Goal: Use online tool/utility: Utilize a website feature to perform a specific function

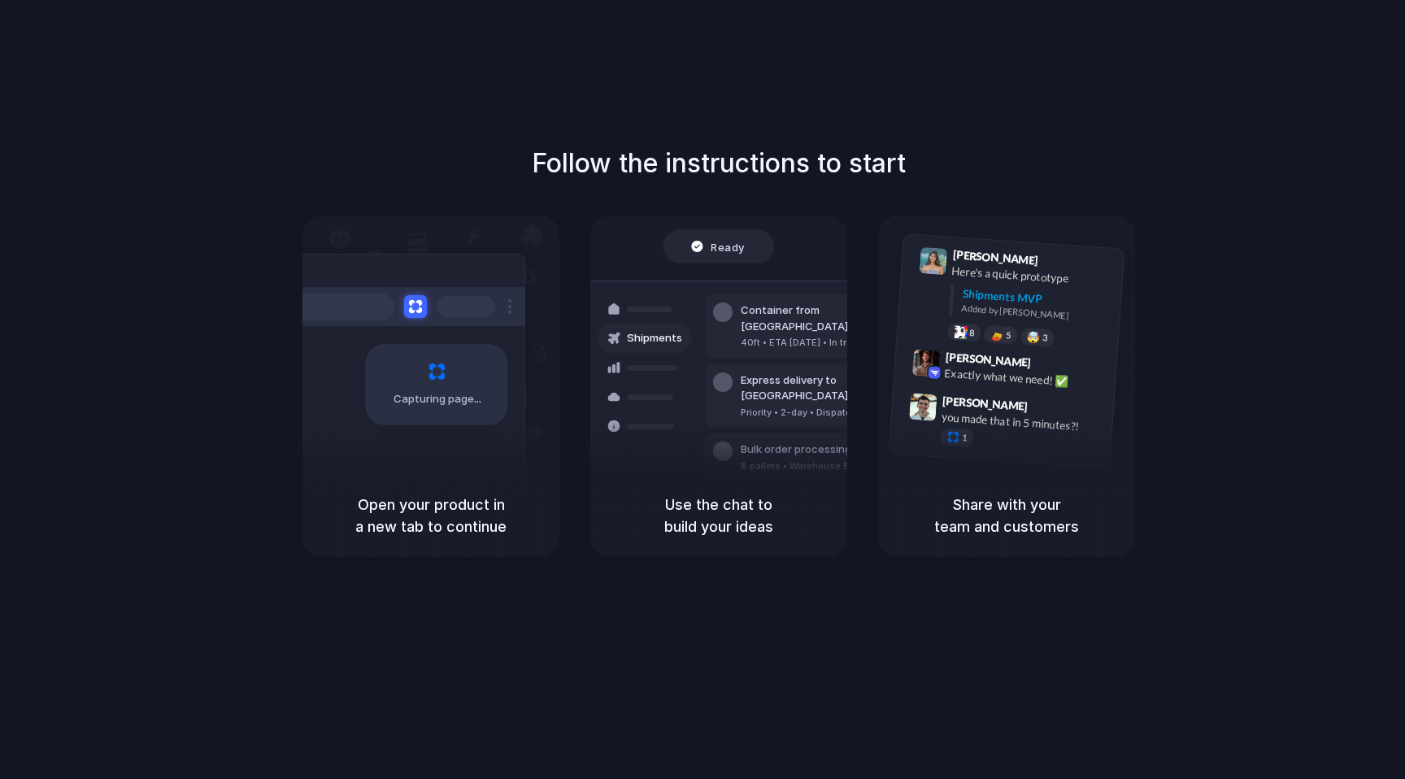
click at [486, 455] on div "Capturing page" at bounding box center [403, 379] width 246 height 250
click at [459, 402] on span "Capturing page" at bounding box center [439, 399] width 90 height 16
click at [775, 336] on div "40ft • ETA Dec 28 • In transit" at bounding box center [829, 343] width 176 height 14
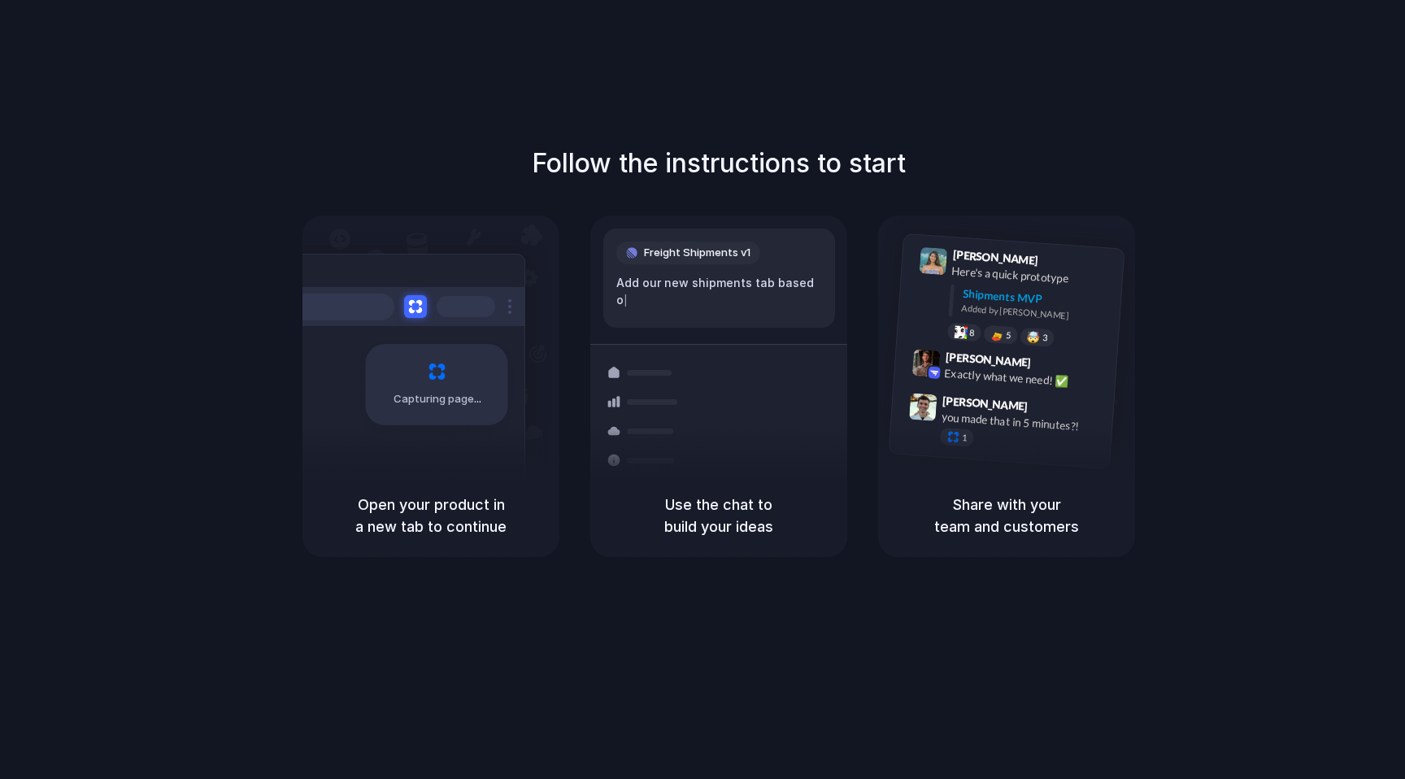
click at [1052, 73] on div "Follow the instructions to start Capturing page Open your product in a new tab …" at bounding box center [719, 406] width 1438 height 812
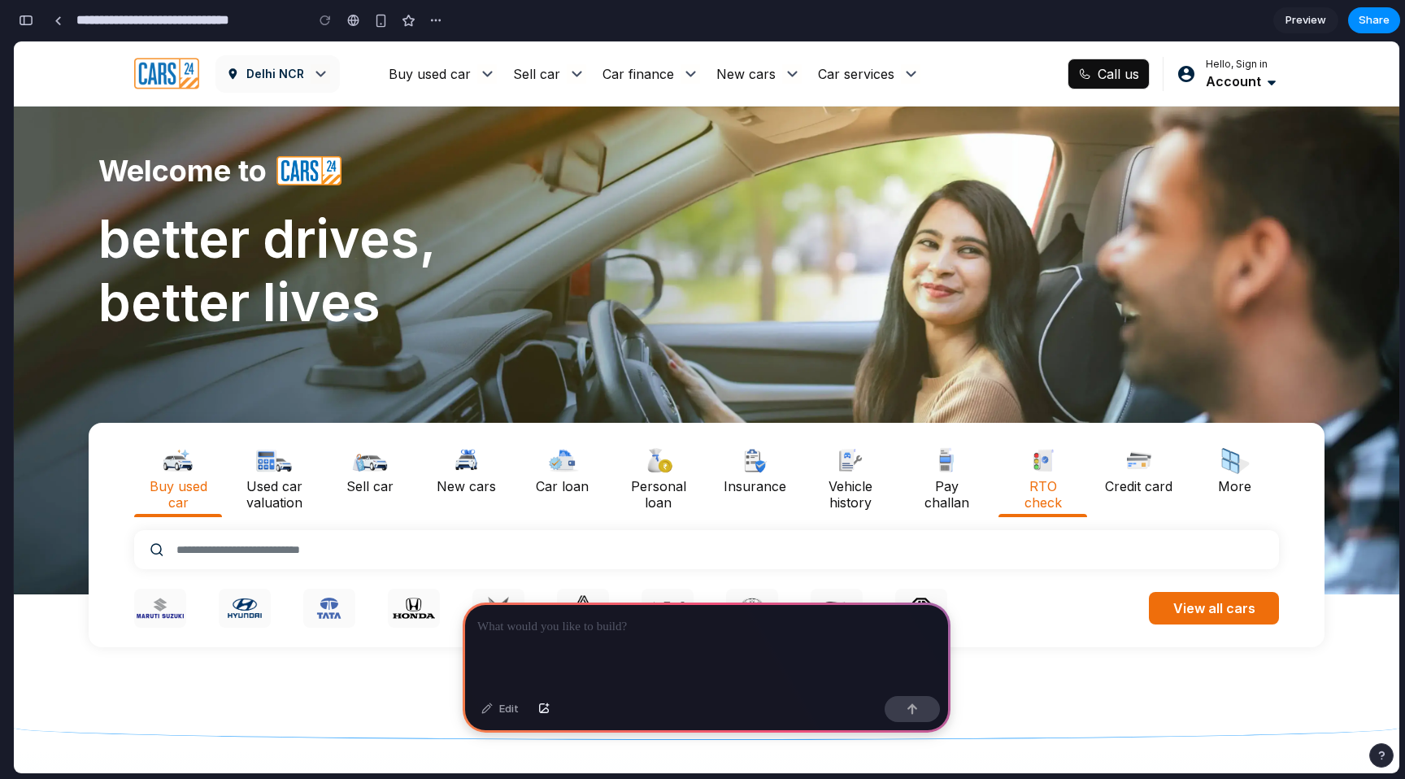
click at [1056, 484] on p "RTO check" at bounding box center [1042, 494] width 68 height 33
click at [916, 712] on div "button" at bounding box center [912, 708] width 11 height 11
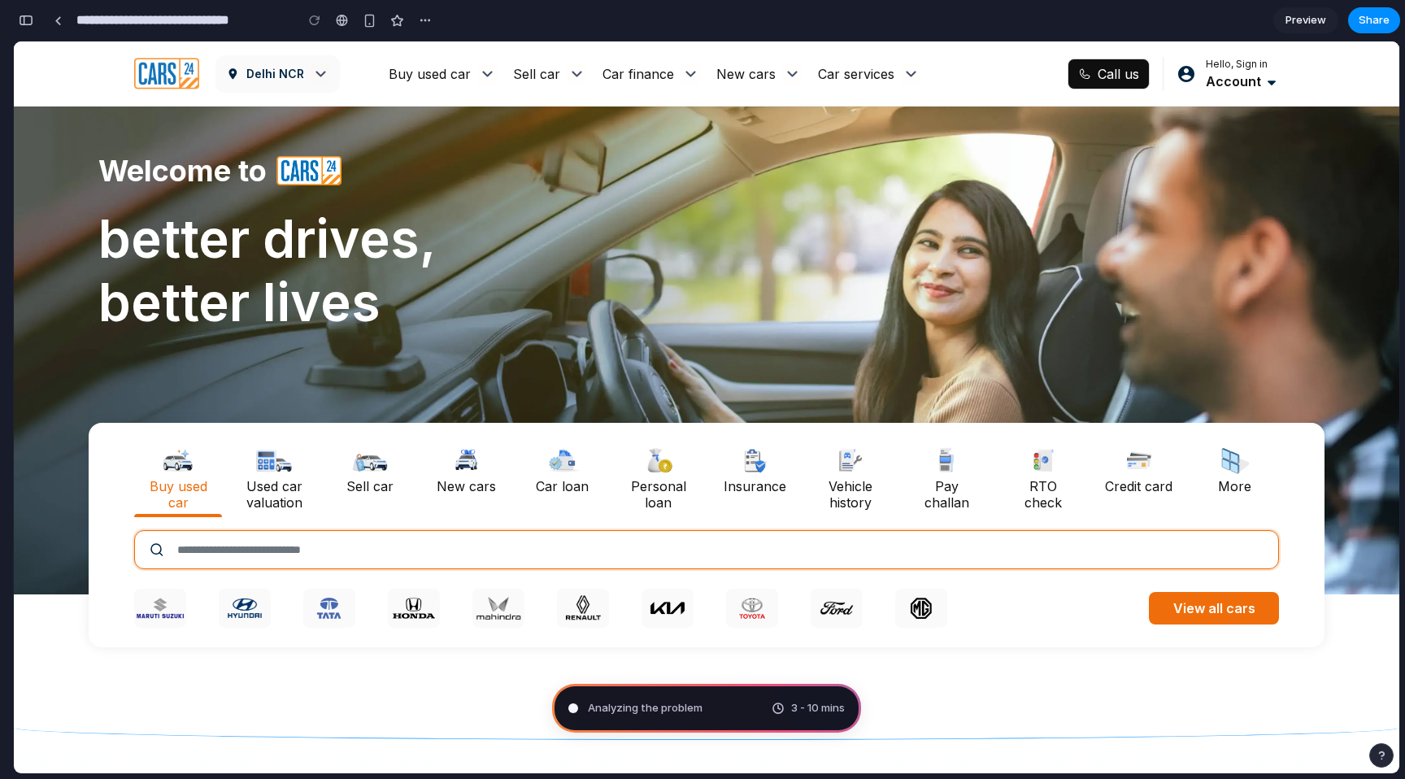
click at [933, 550] on input "text" at bounding box center [706, 549] width 1145 height 39
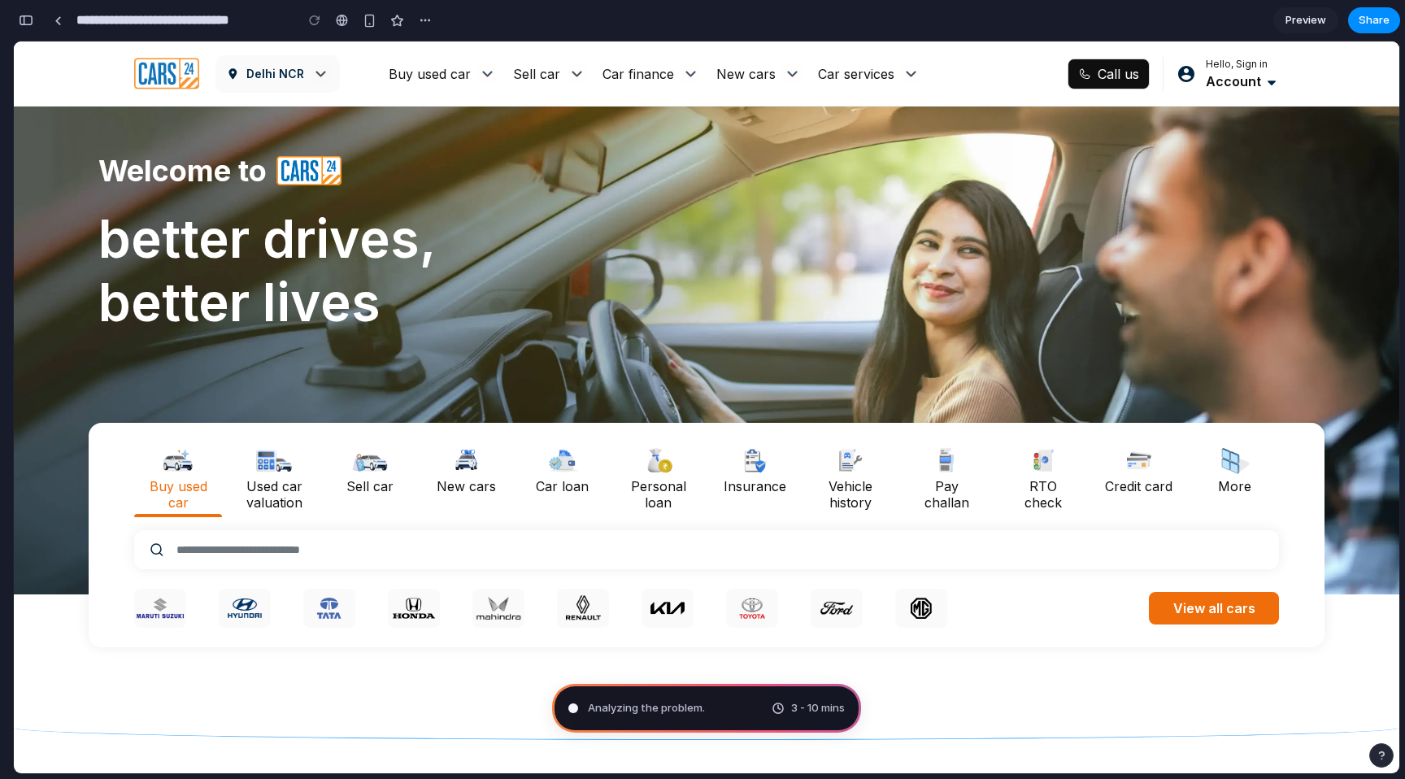
click at [1189, 664] on p "Download" at bounding box center [1191, 663] width 80 height 24
click at [370, 21] on div "button" at bounding box center [370, 21] width 14 height 14
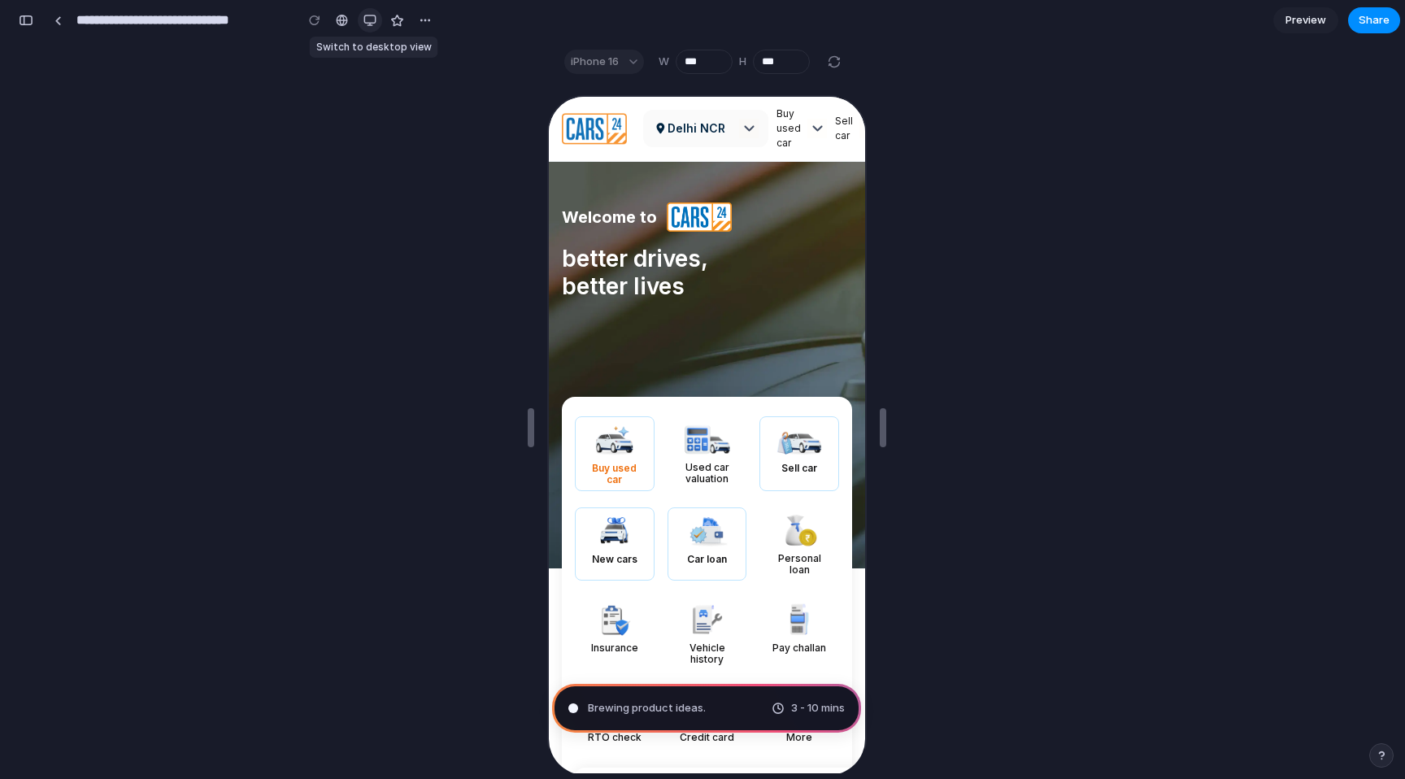
scroll to position [365, 0]
click at [370, 21] on div "button" at bounding box center [369, 20] width 13 height 13
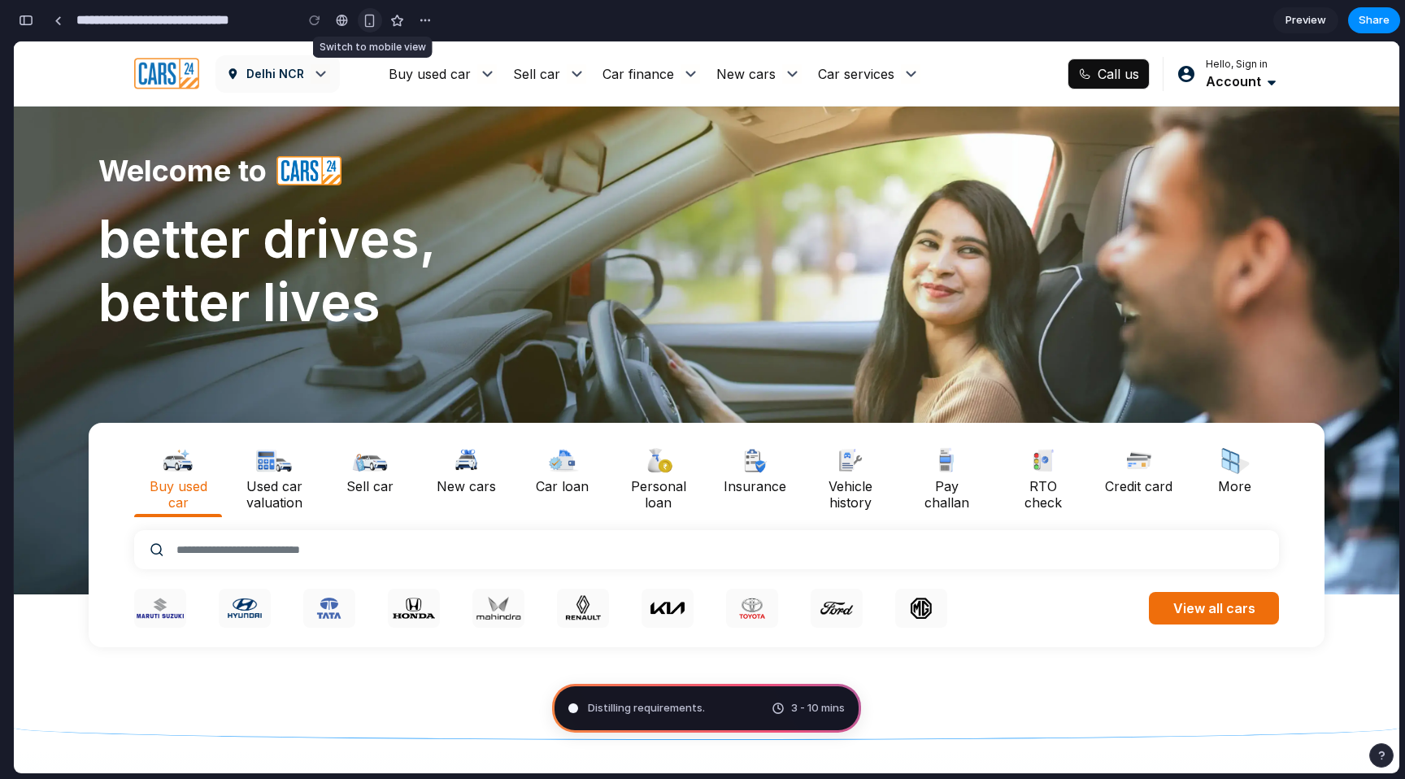
click at [370, 21] on div "button" at bounding box center [370, 21] width 14 height 14
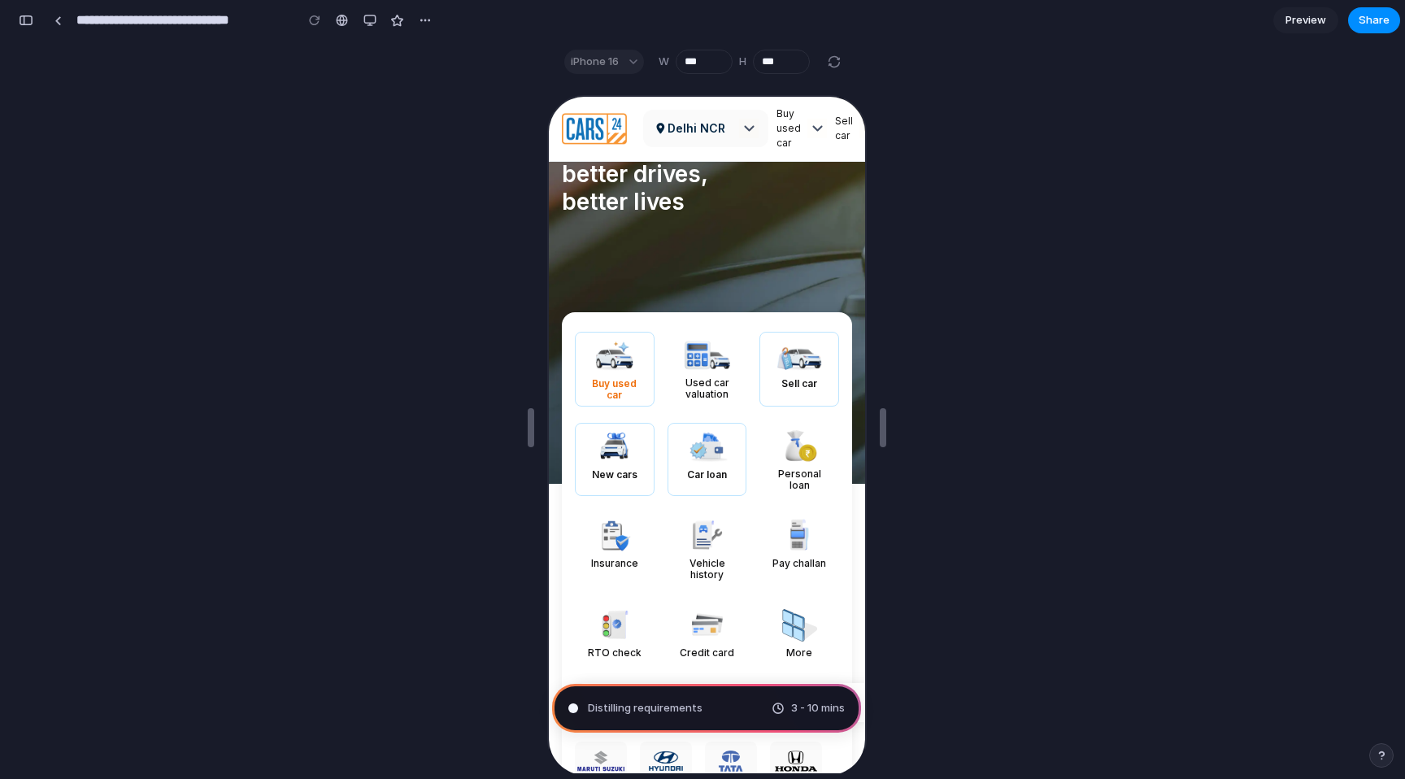
scroll to position [0, 0]
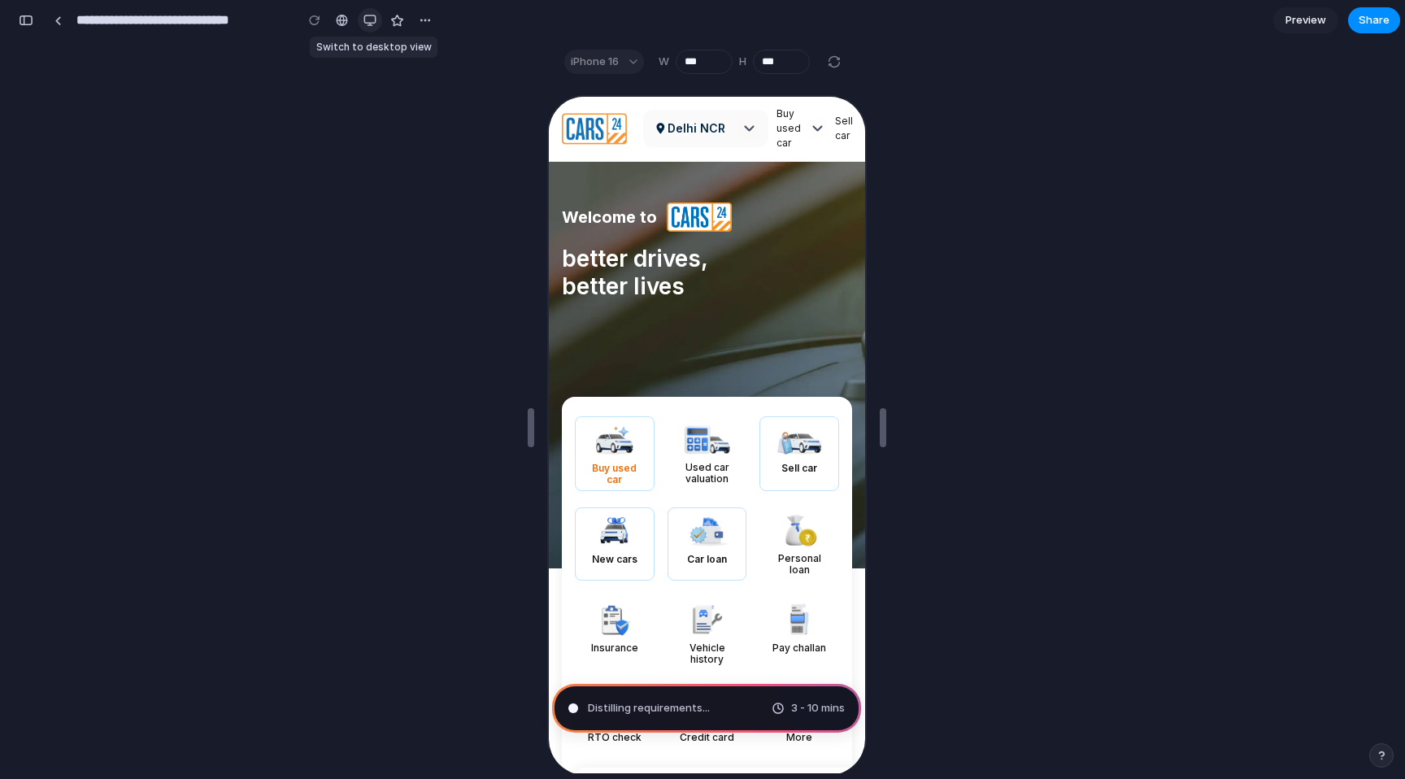
click at [368, 21] on div "button" at bounding box center [369, 20] width 13 height 13
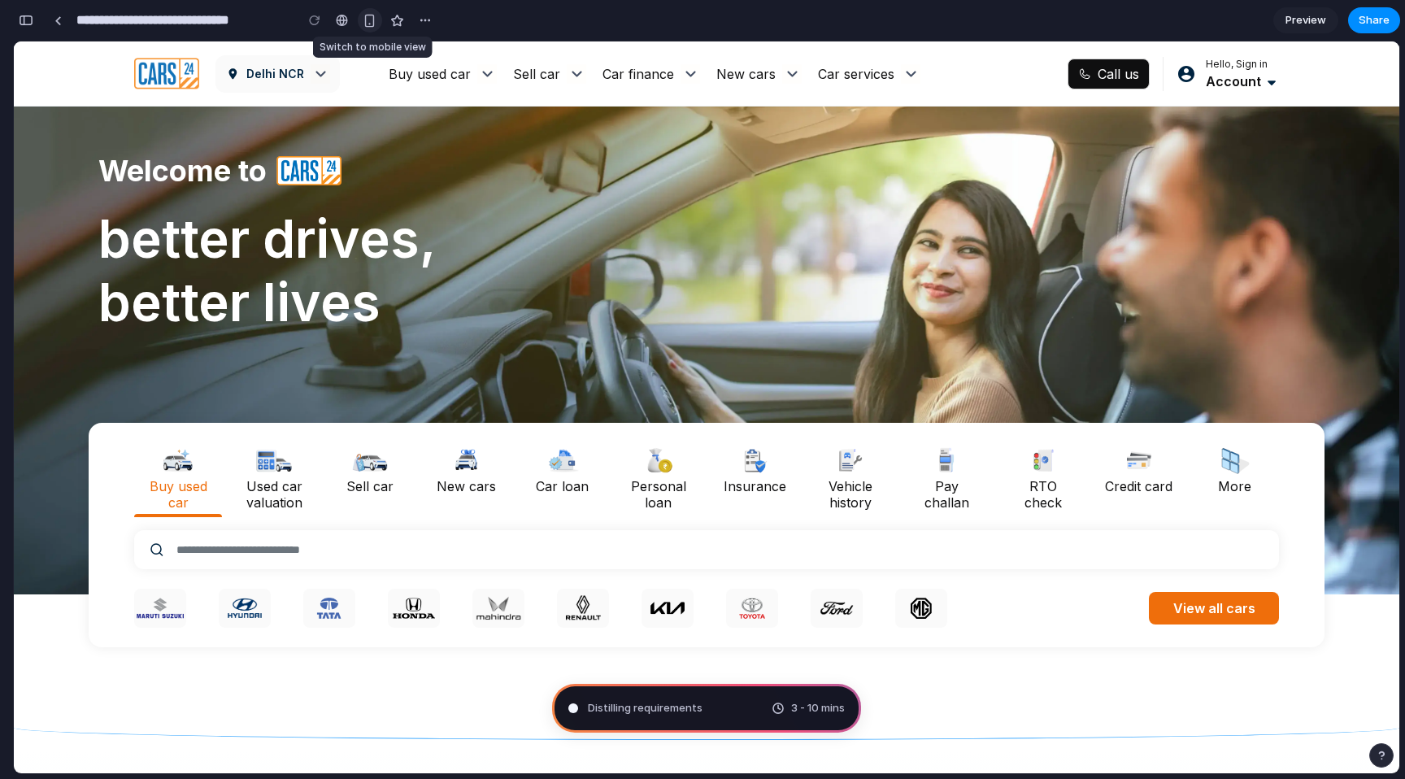
scroll to position [496, 0]
click at [424, 18] on div "button" at bounding box center [425, 20] width 13 height 13
click at [424, 18] on div "Duplicate Delete" at bounding box center [702, 389] width 1405 height 779
click at [424, 19] on div "button" at bounding box center [425, 20] width 13 height 13
click at [485, 18] on div "Duplicate Delete" at bounding box center [702, 389] width 1405 height 779
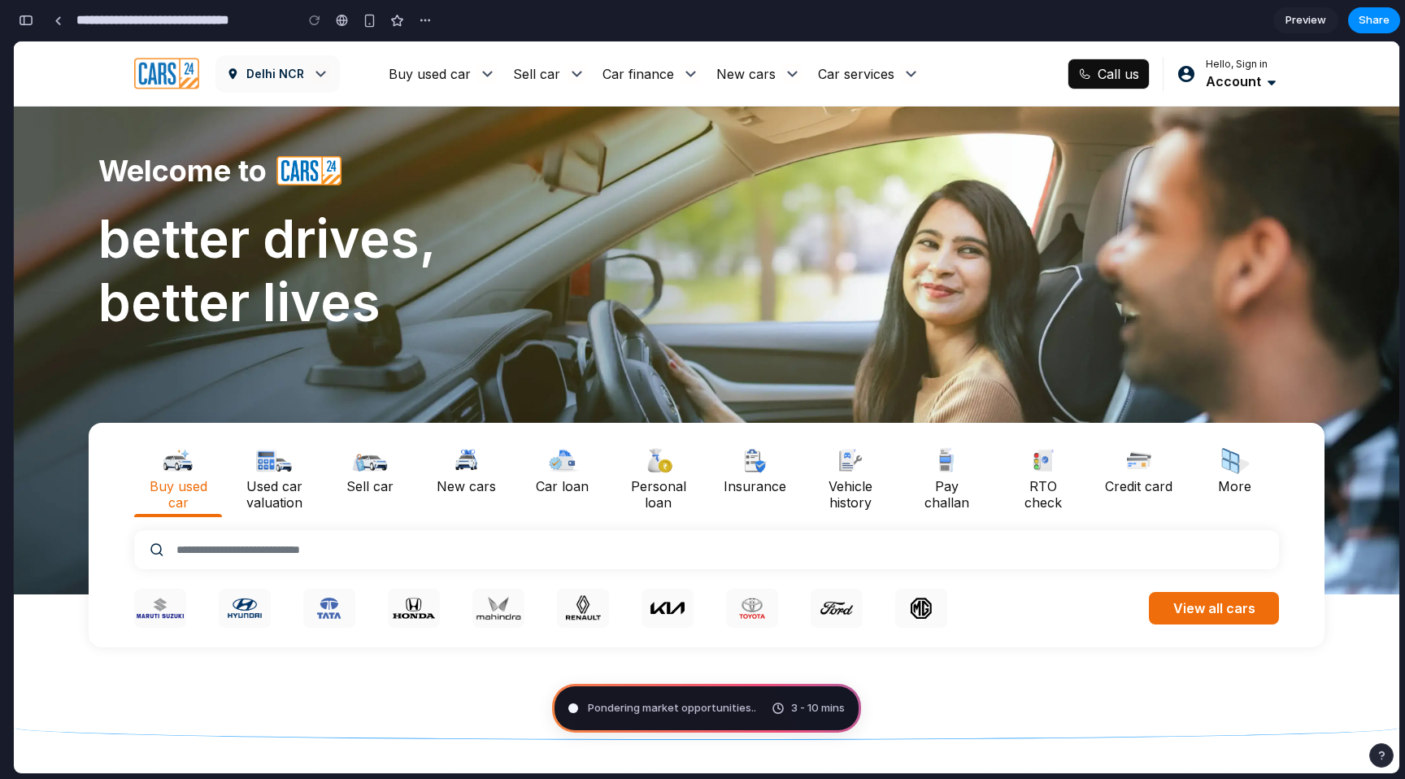
click at [289, 76] on p "Delhi NCR" at bounding box center [275, 74] width 58 height 18
click at [315, 72] on img at bounding box center [321, 74] width 20 height 20
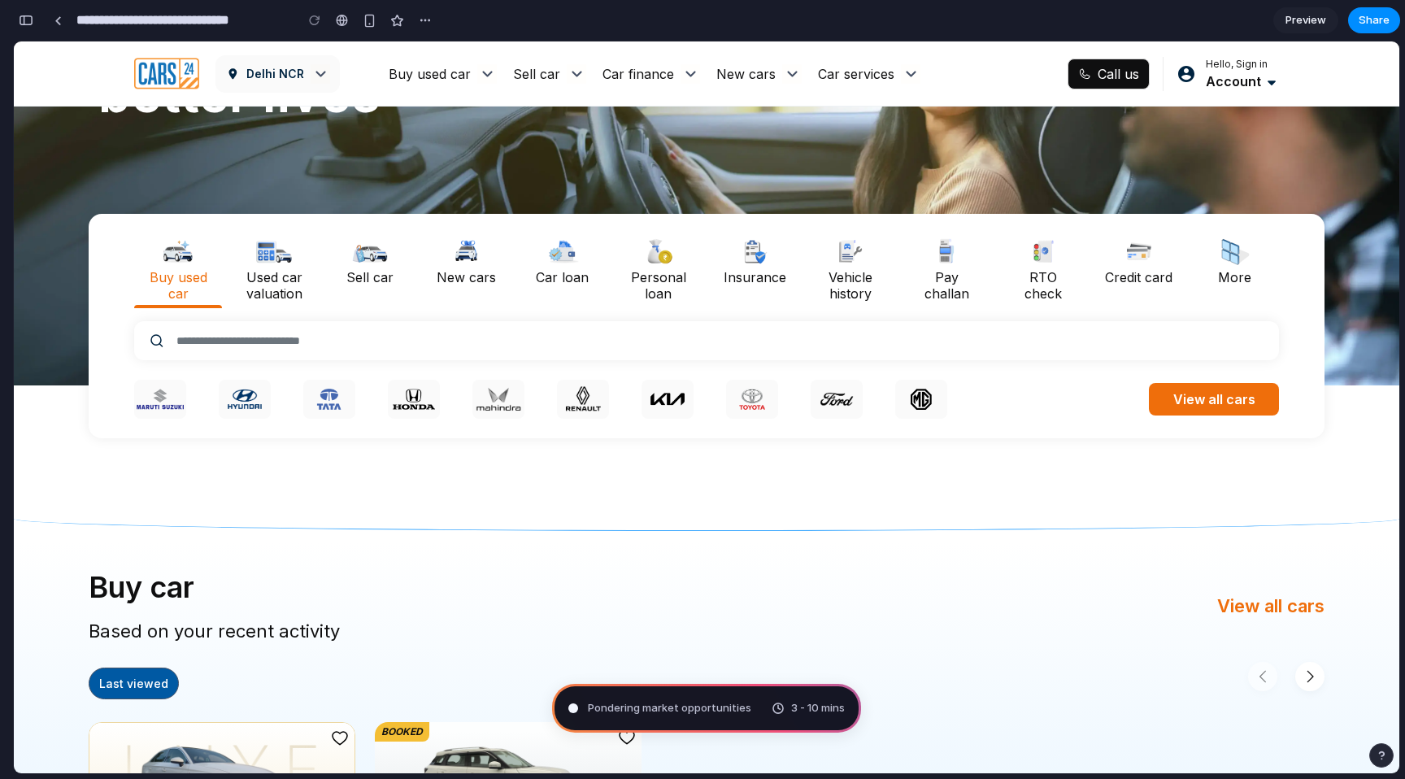
scroll to position [0, 0]
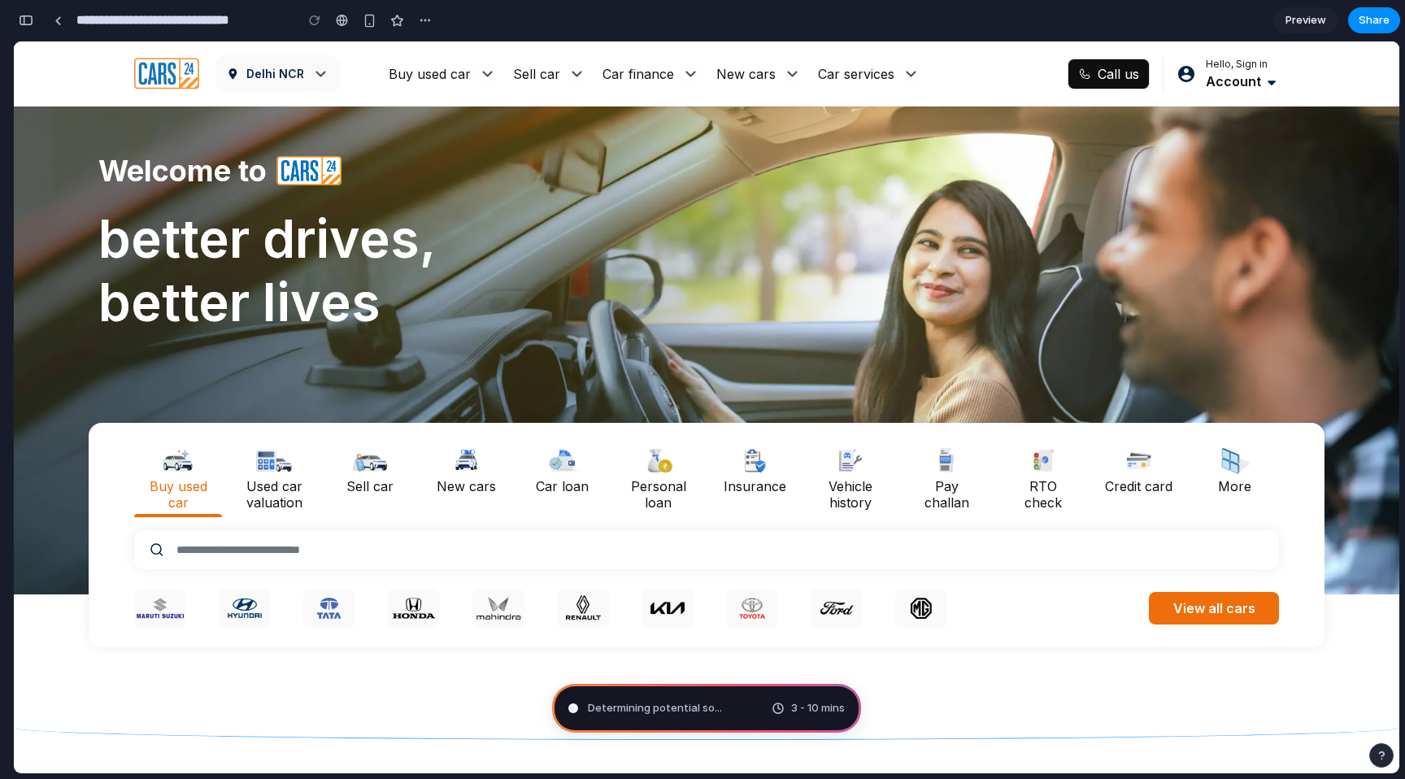
type input "**********"
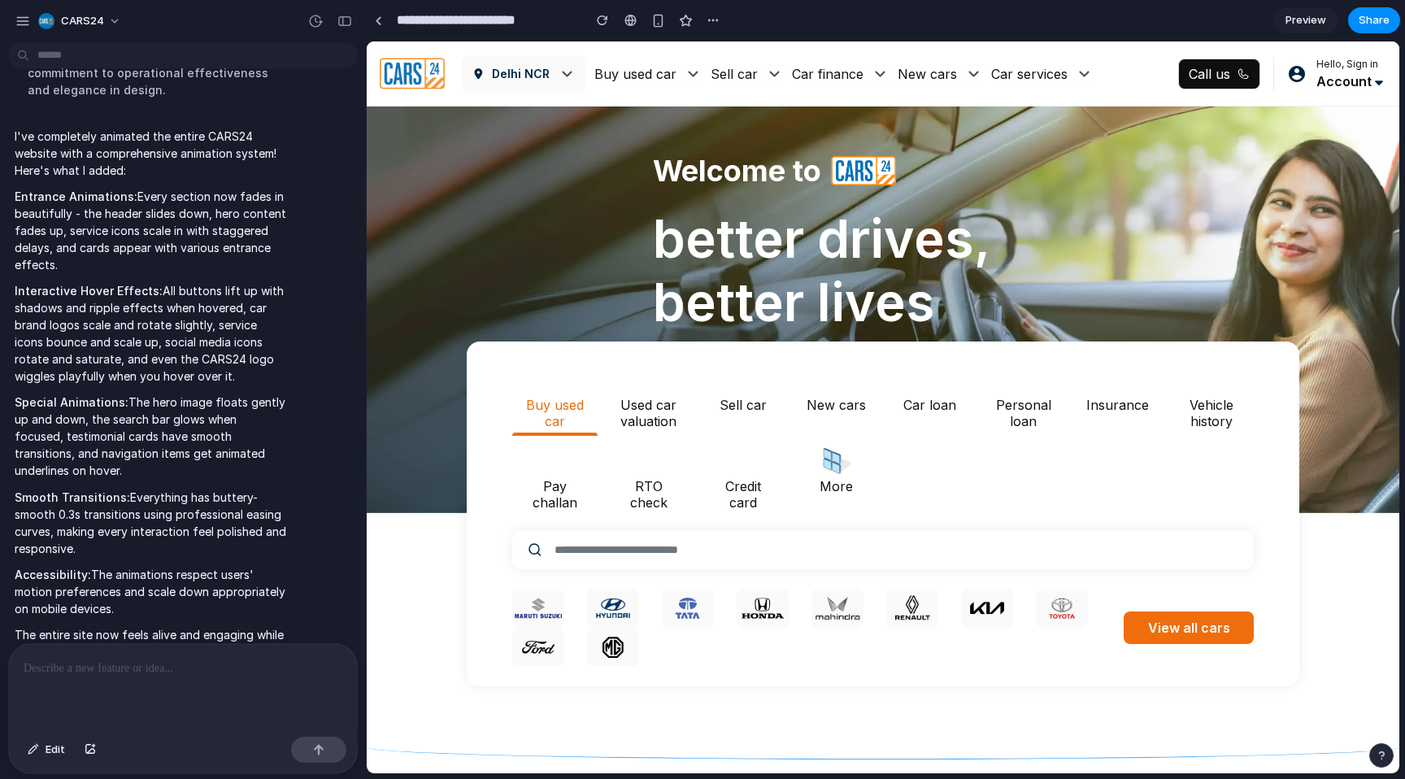
click at [1317, 15] on span "Preview" at bounding box center [1306, 20] width 41 height 16
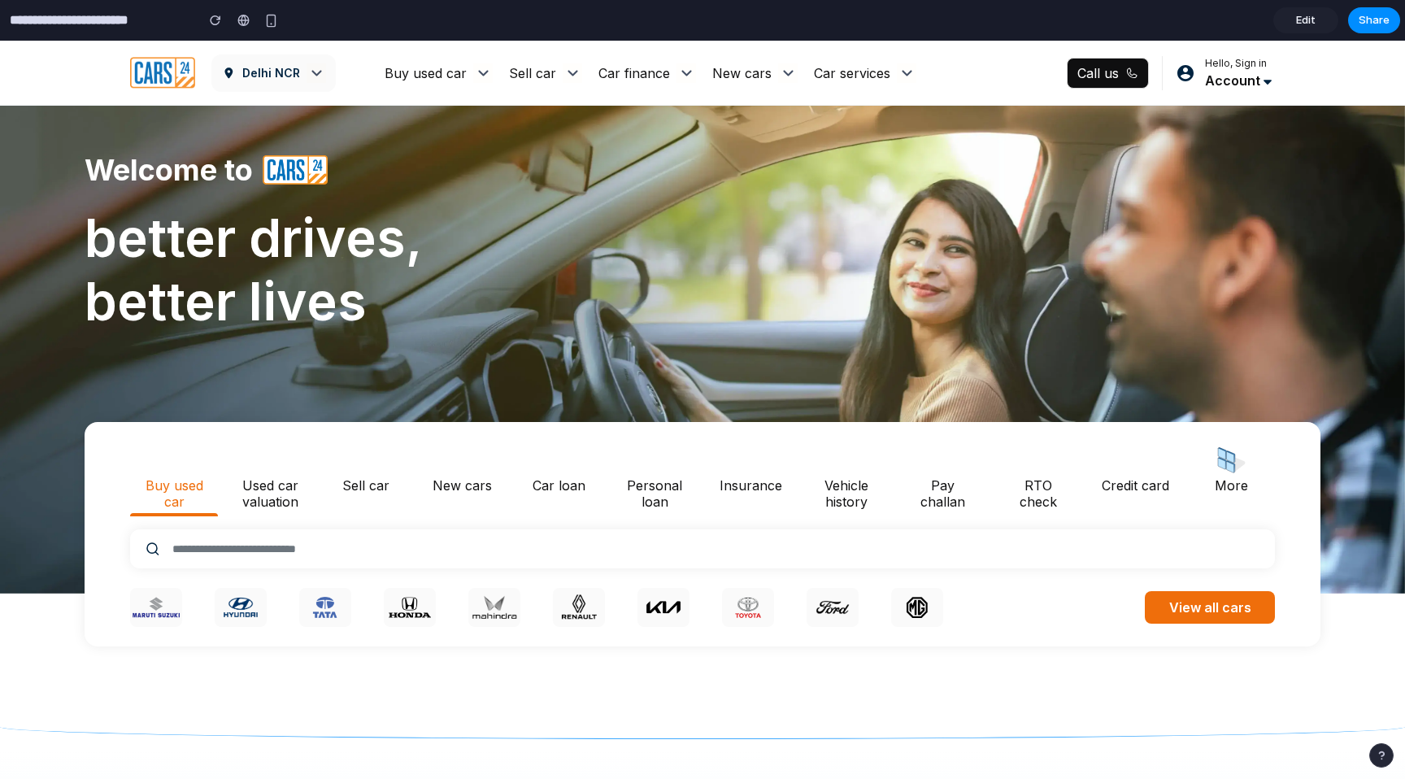
click at [1315, 21] on span "Edit" at bounding box center [1306, 20] width 20 height 16
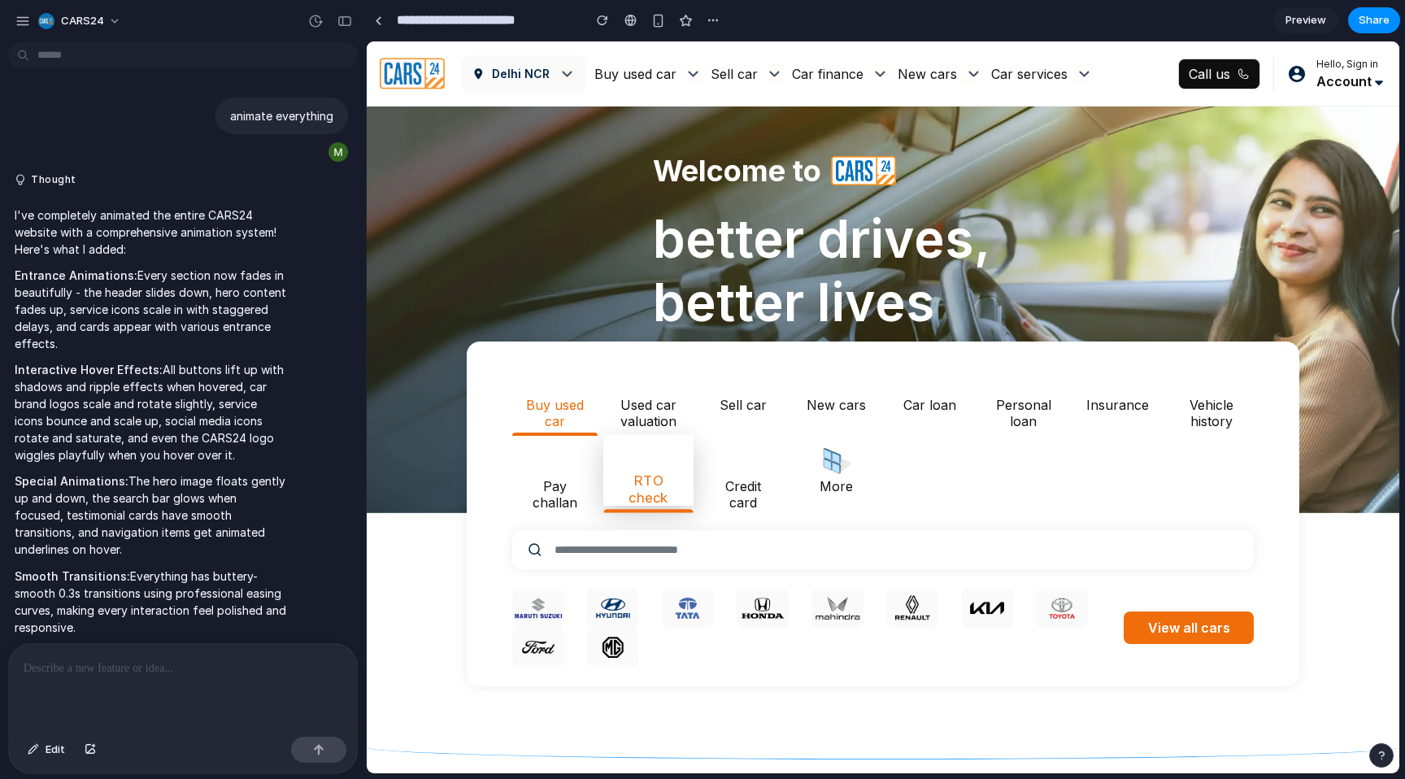
scroll to position [113, 0]
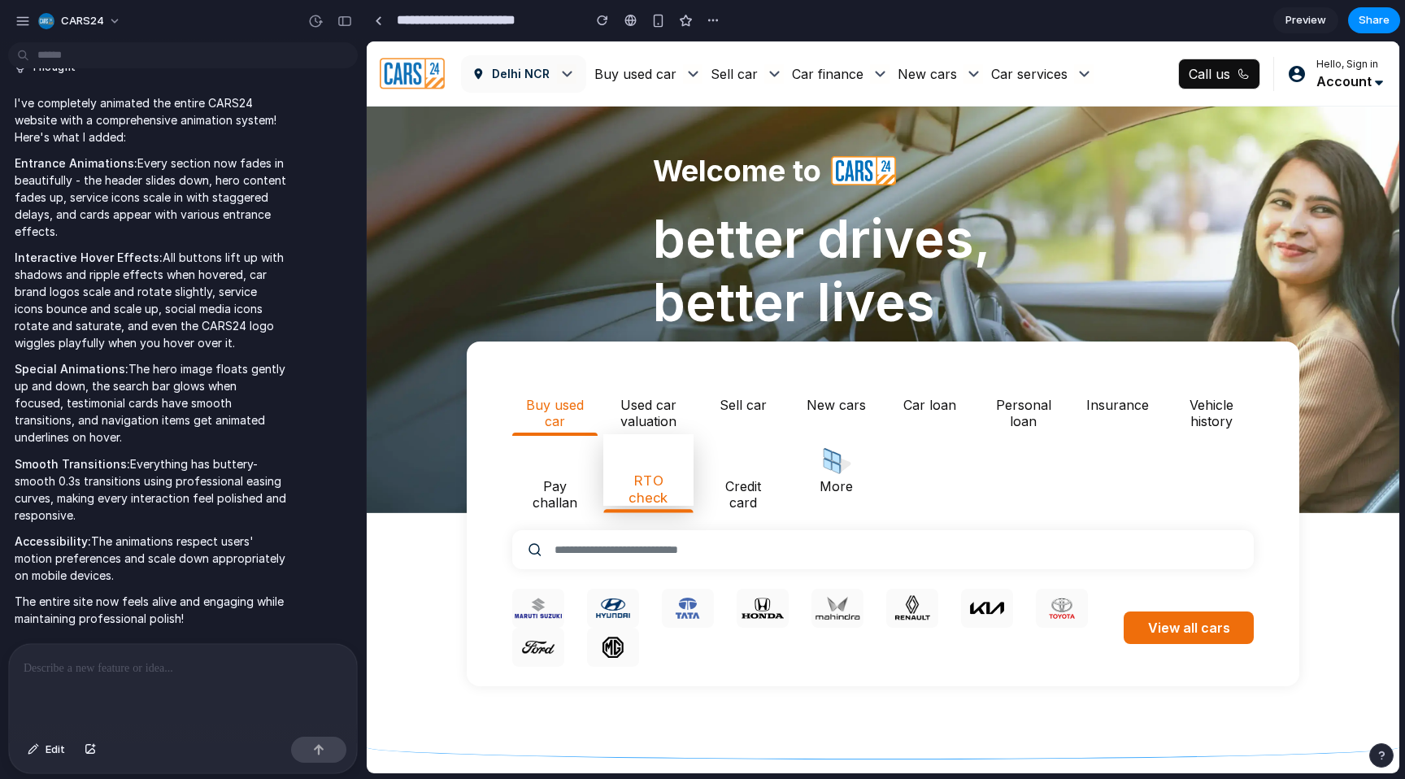
click at [664, 487] on p "RTO check" at bounding box center [648, 489] width 69 height 34
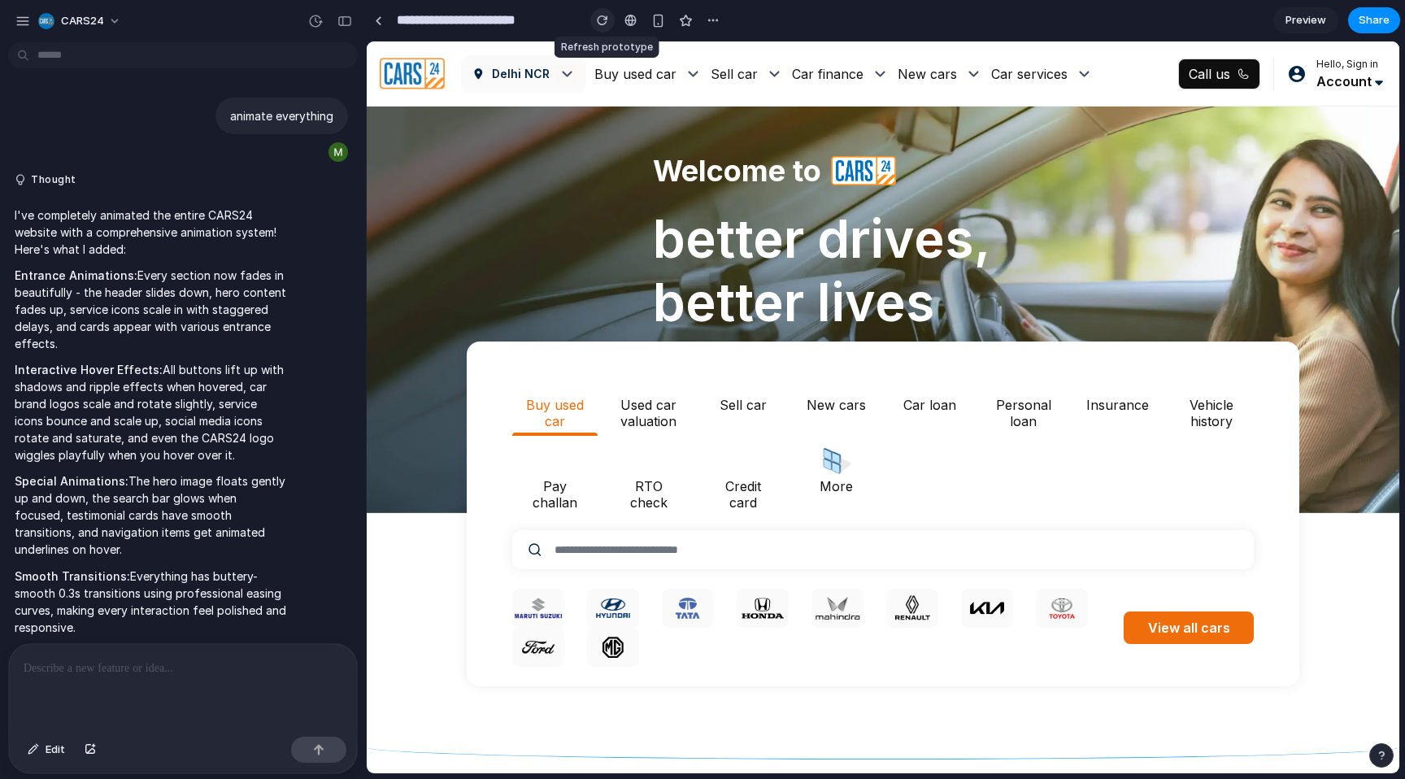
click at [605, 23] on div "button" at bounding box center [602, 20] width 11 height 11
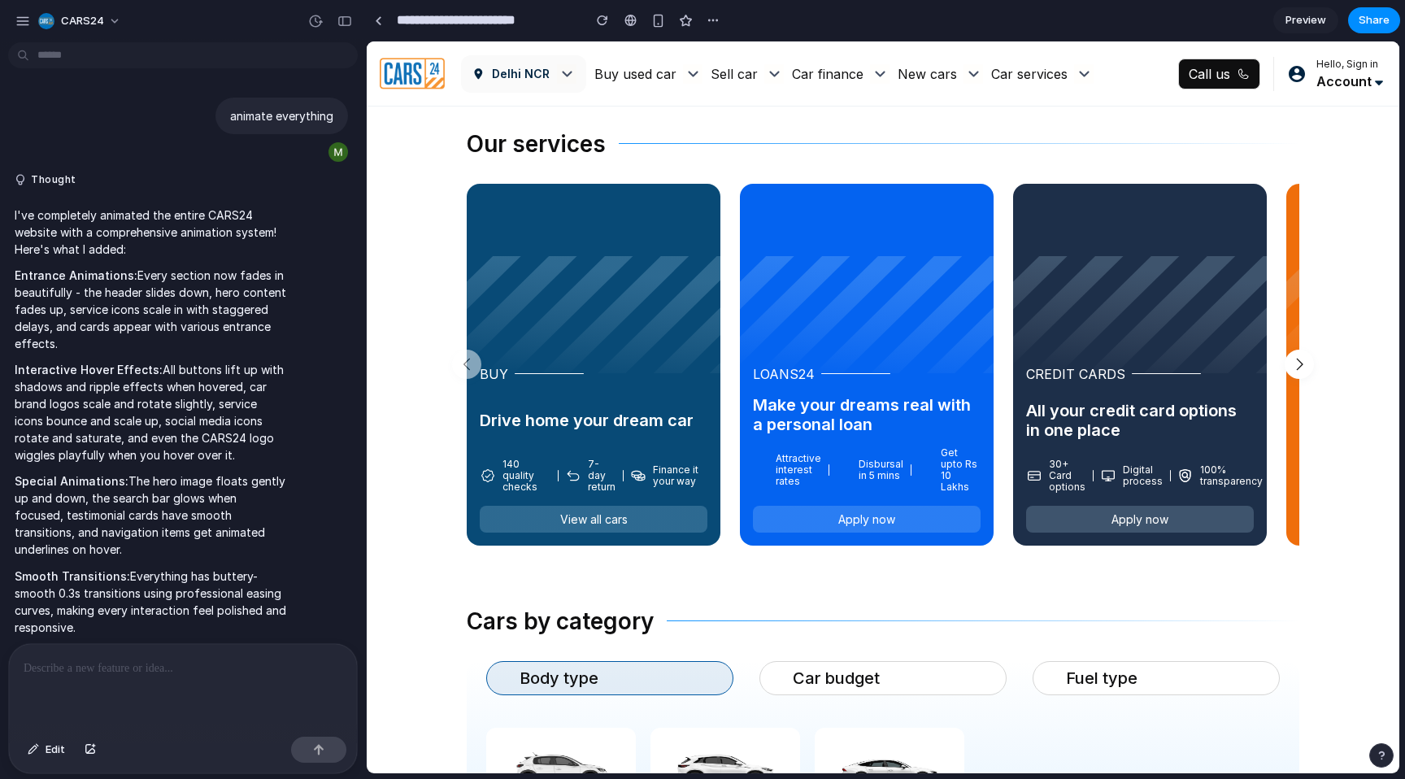
scroll to position [1183, 0]
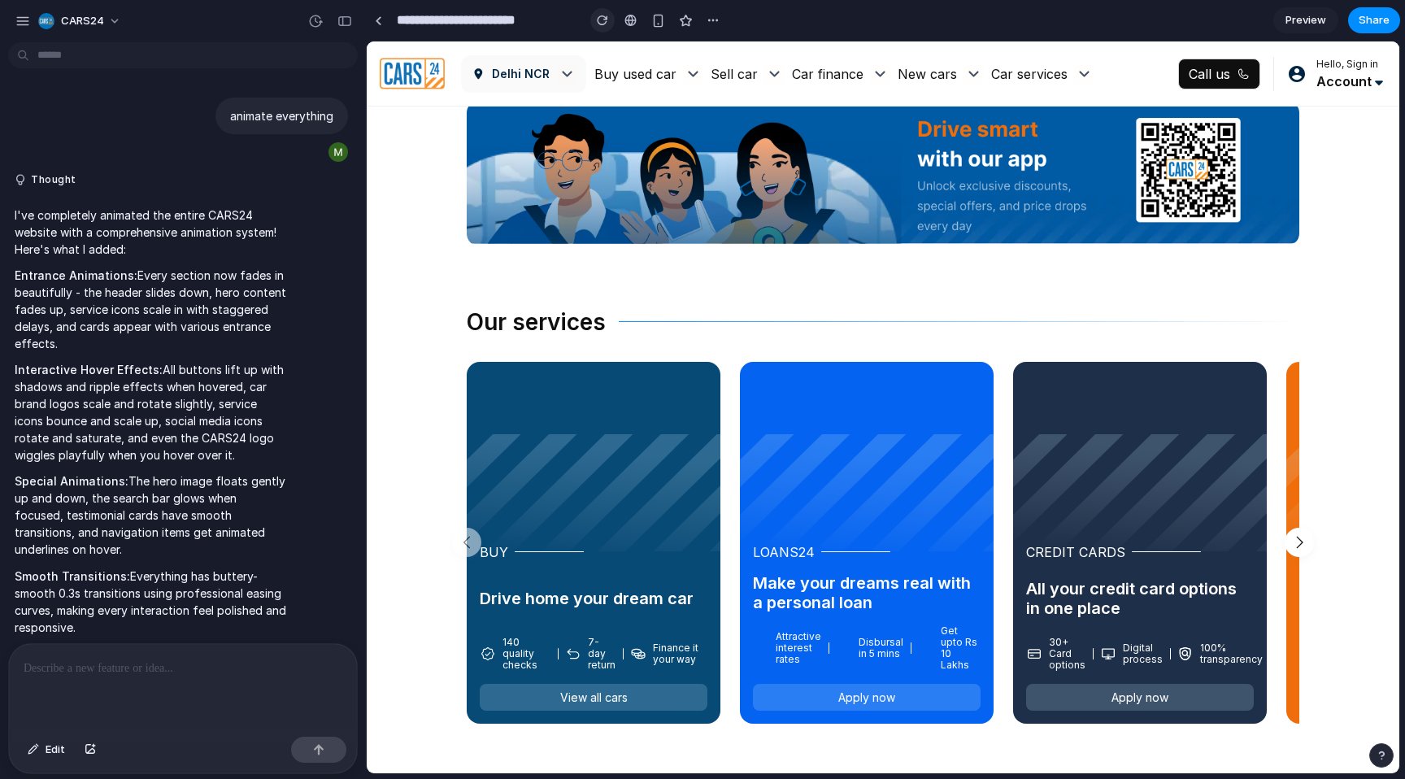
click at [607, 26] on button "button" at bounding box center [602, 20] width 24 height 24
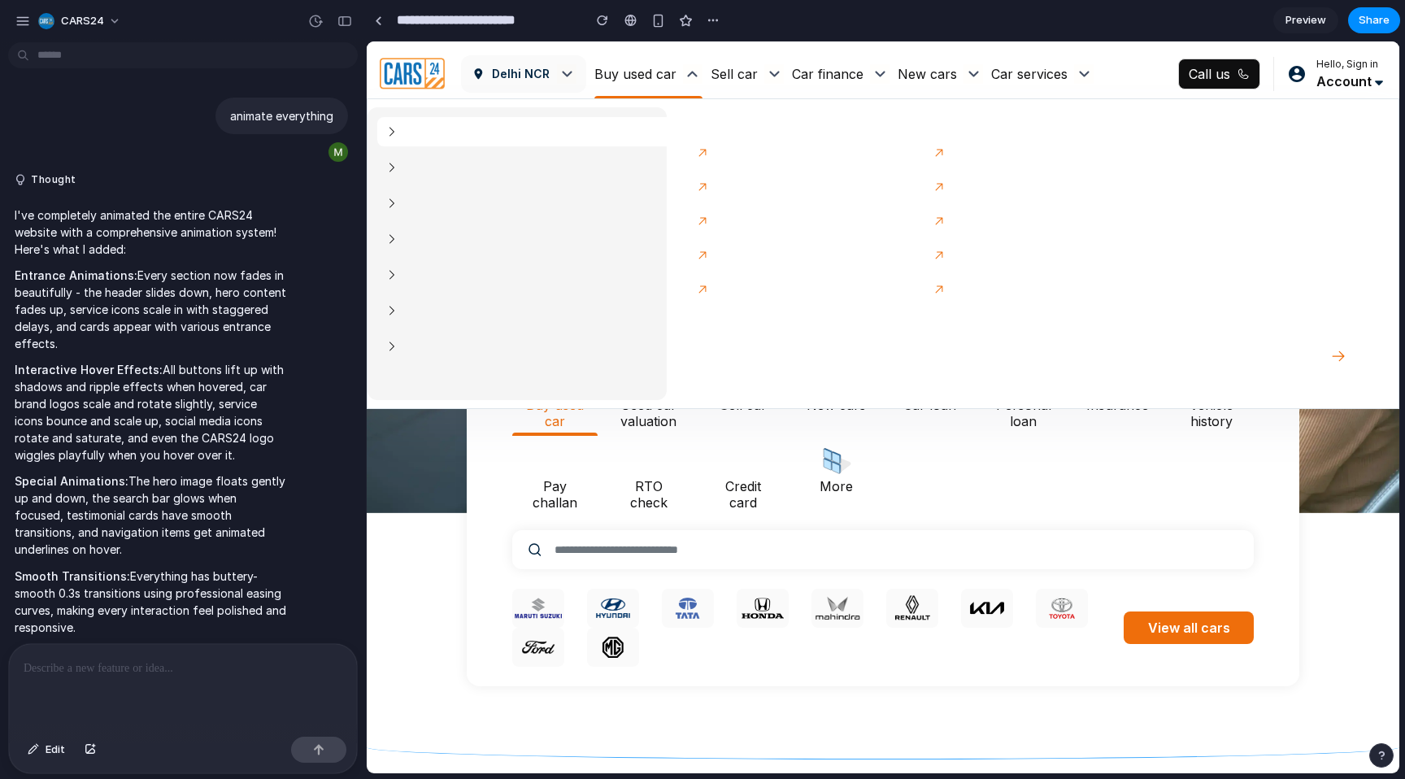
scroll to position [0, 0]
